Goal: Task Accomplishment & Management: Manage account settings

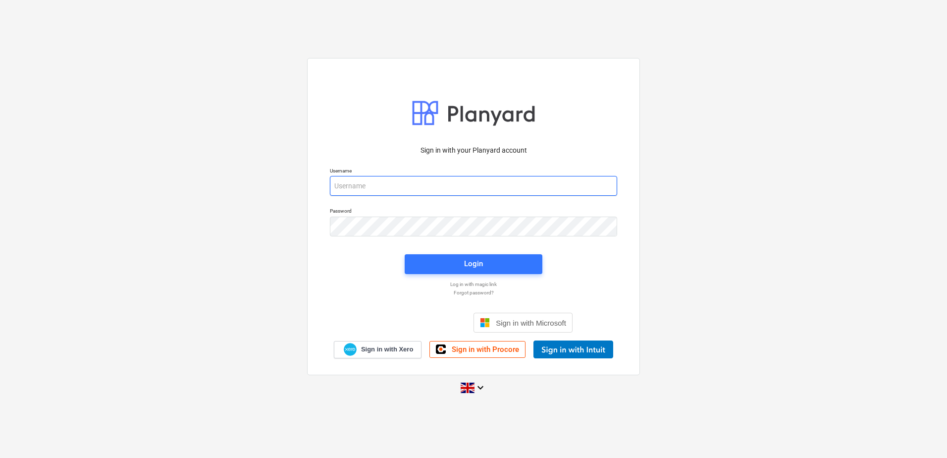
drag, startPoint x: 375, startPoint y: 189, endPoint x: 363, endPoint y: 191, distance: 13.0
click at [363, 191] on input "email" at bounding box center [473, 186] width 287 height 20
type input "[EMAIL_ADDRESS][DOMAIN_NAME]"
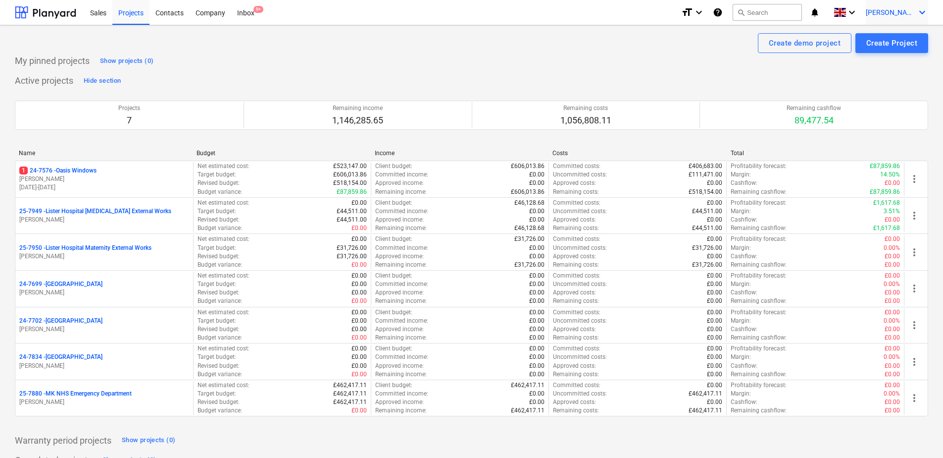
click at [921, 15] on icon "keyboard_arrow_down" at bounding box center [923, 12] width 12 height 12
click at [891, 53] on div "Log out" at bounding box center [898, 55] width 59 height 16
